Goal: Find specific page/section: Find specific page/section

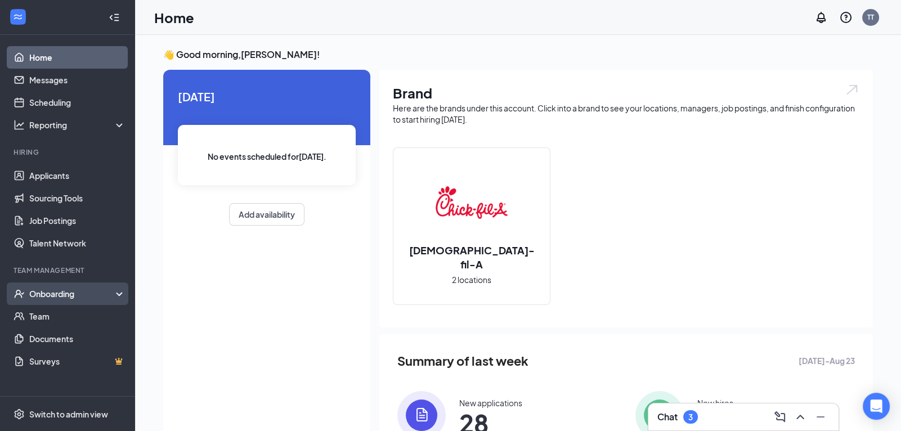
click at [118, 295] on icon at bounding box center [121, 295] width 9 height 0
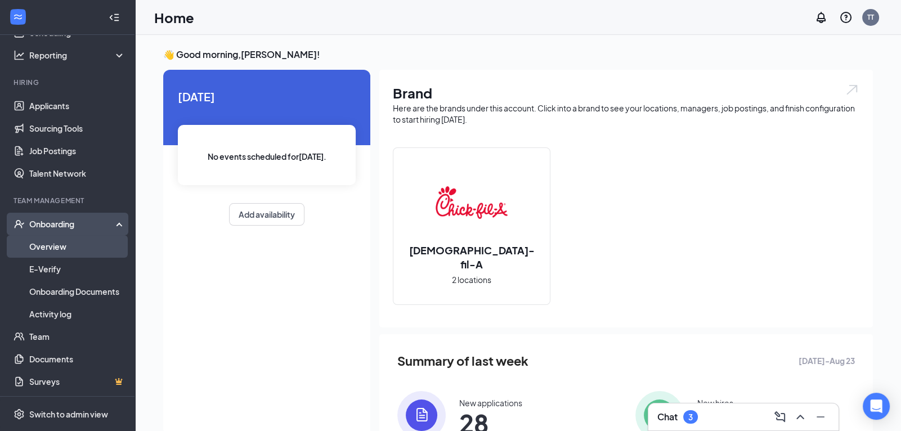
scroll to position [70, 0]
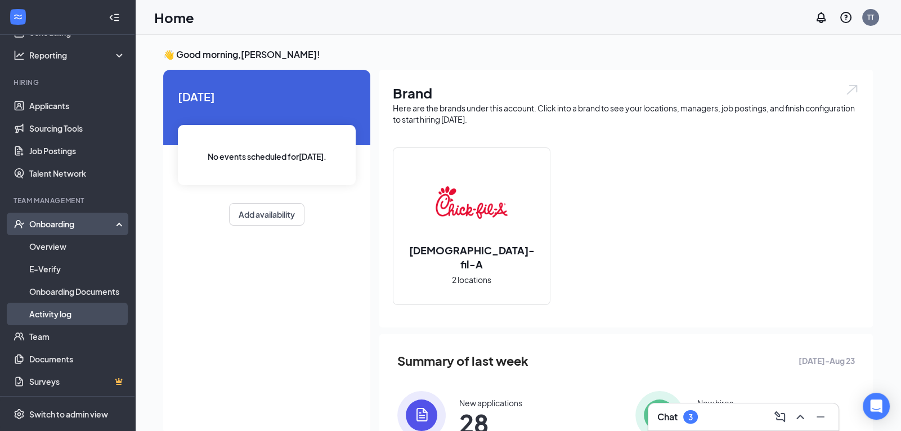
click at [70, 314] on link "Activity log" at bounding box center [77, 314] width 96 height 23
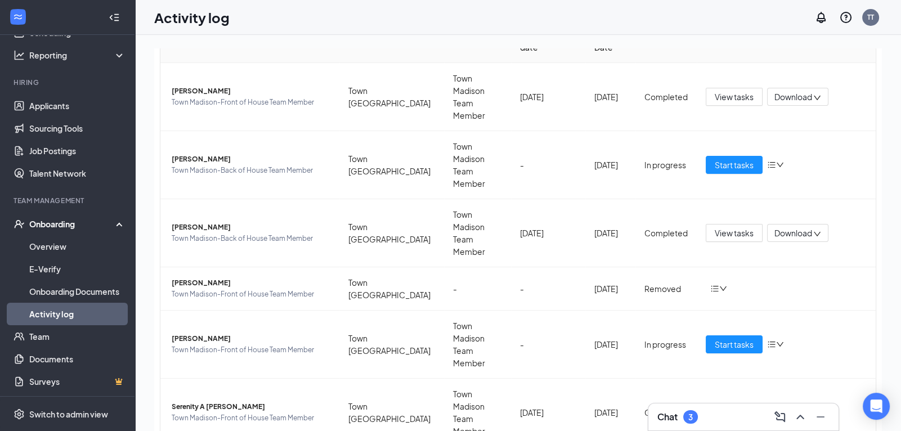
scroll to position [181, 0]
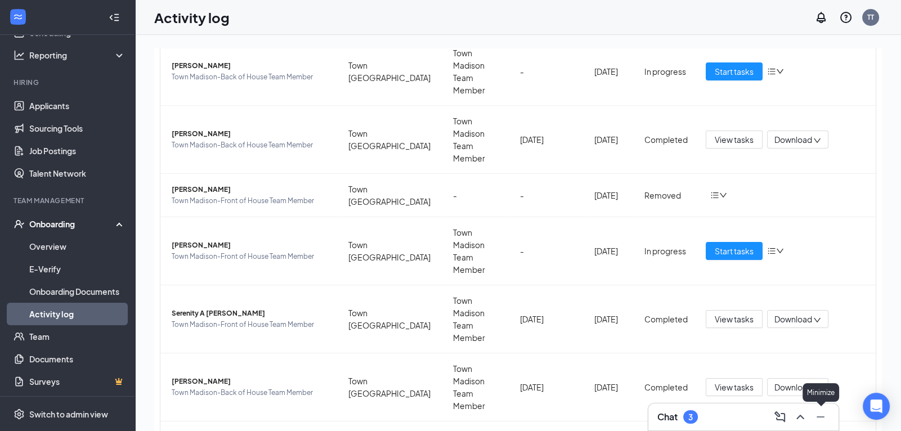
click at [823, 418] on icon "Minimize" at bounding box center [821, 417] width 14 height 14
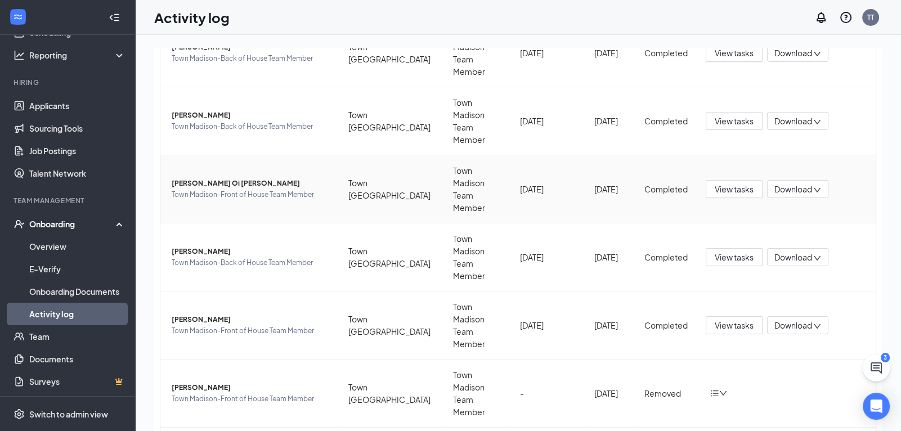
scroll to position [181, 0]
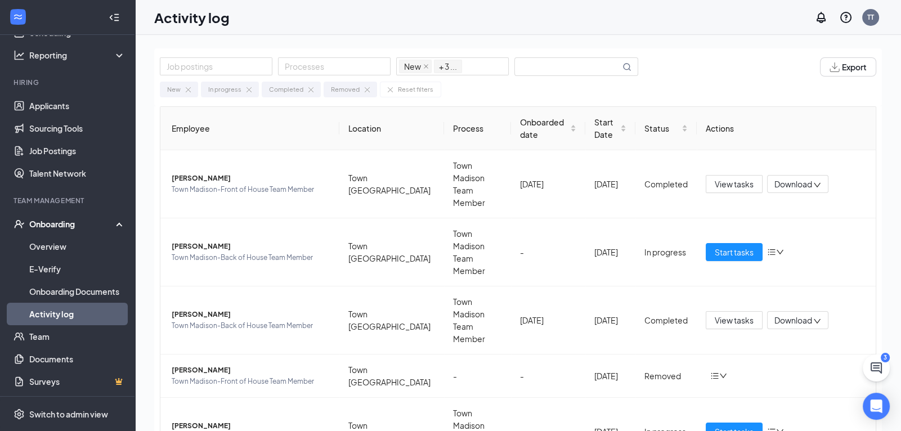
click at [71, 225] on div "Onboarding" at bounding box center [72, 223] width 87 height 11
